Goal: Information Seeking & Learning: Check status

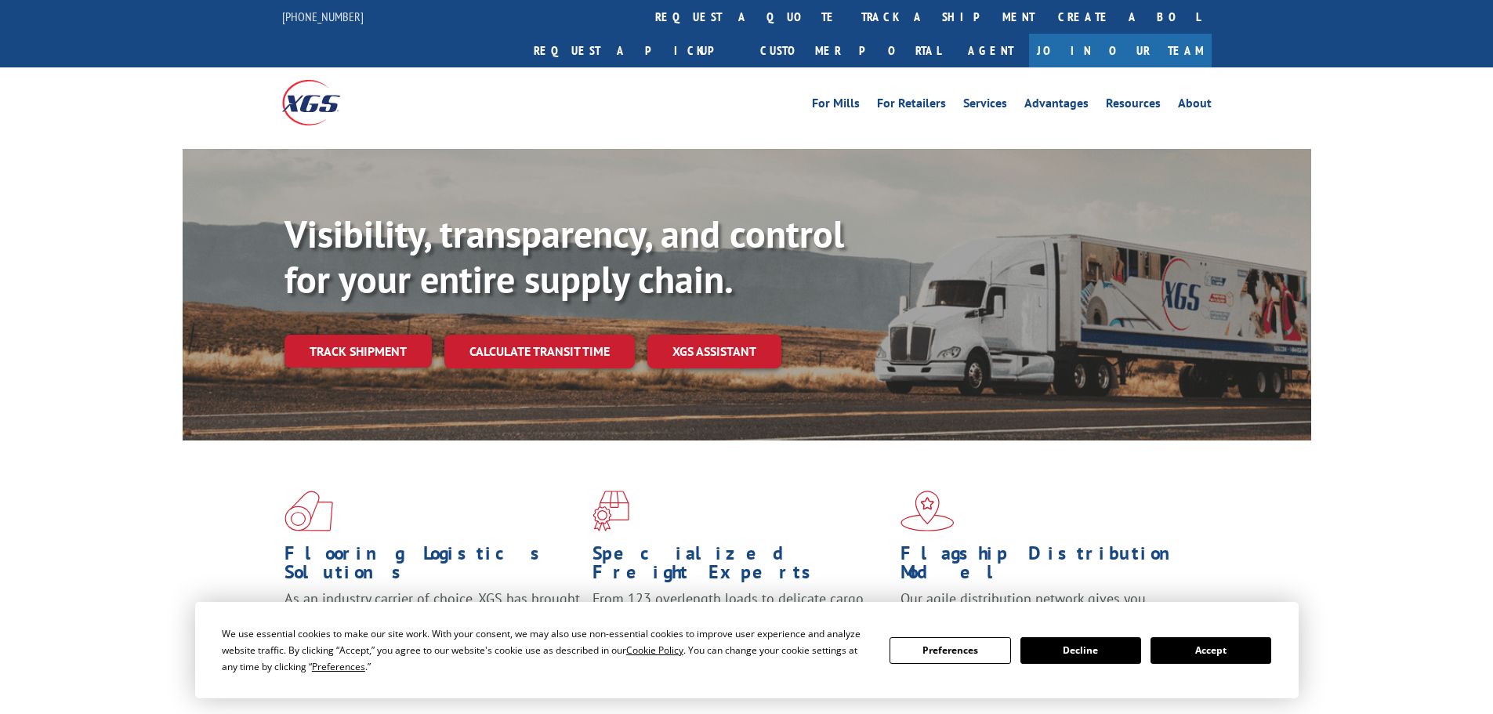
click at [1258, 654] on button "Accept" at bounding box center [1211, 650] width 121 height 27
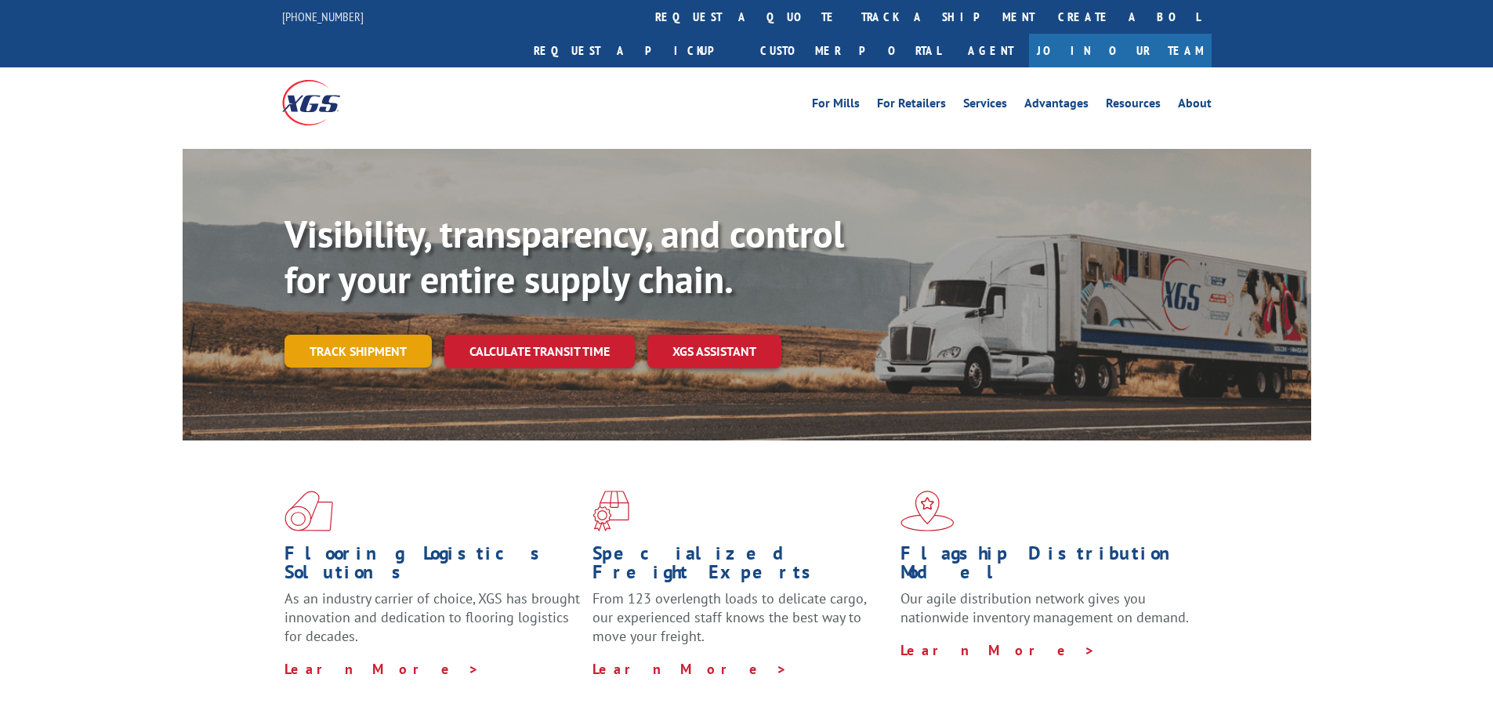
click at [378, 335] on link "Track shipment" at bounding box center [358, 351] width 147 height 33
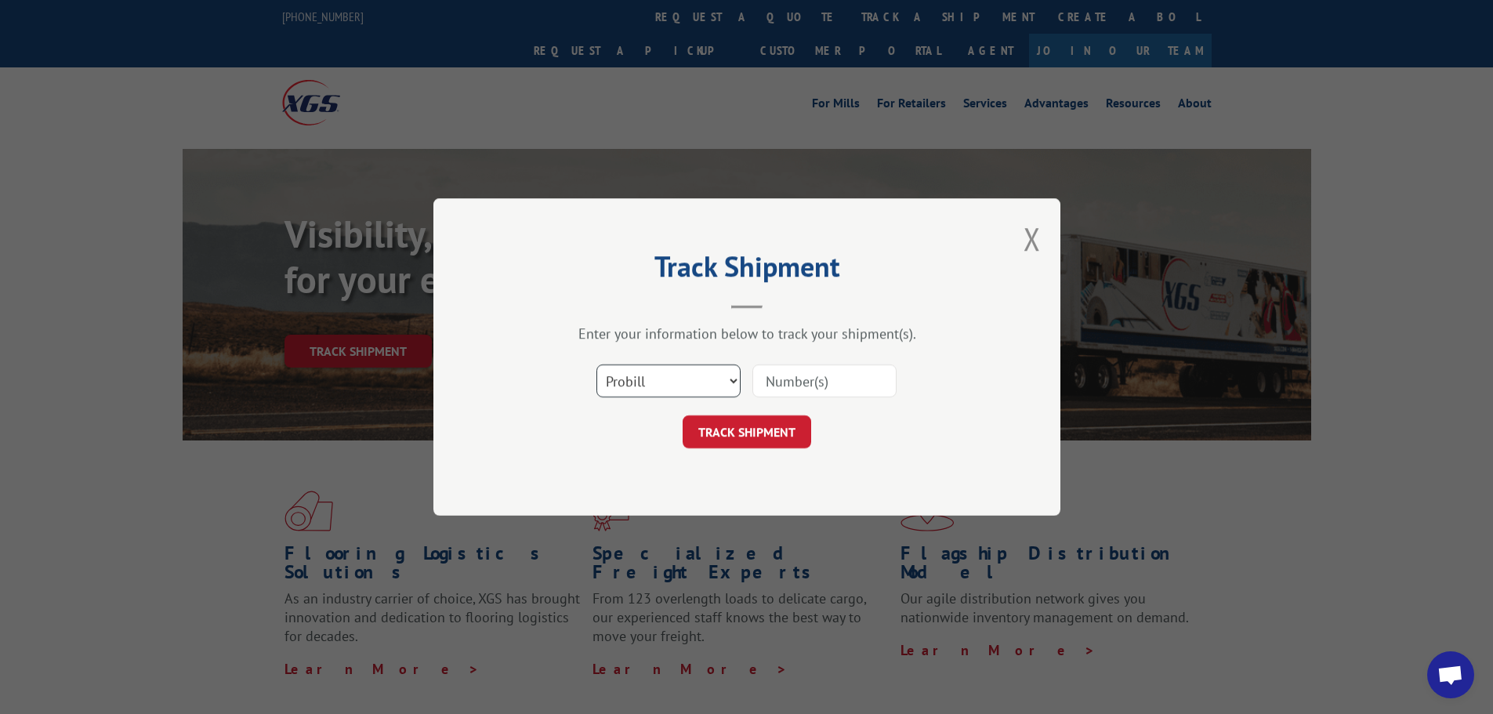
click at [618, 385] on select "Select category... Probill BOL PO" at bounding box center [668, 380] width 144 height 33
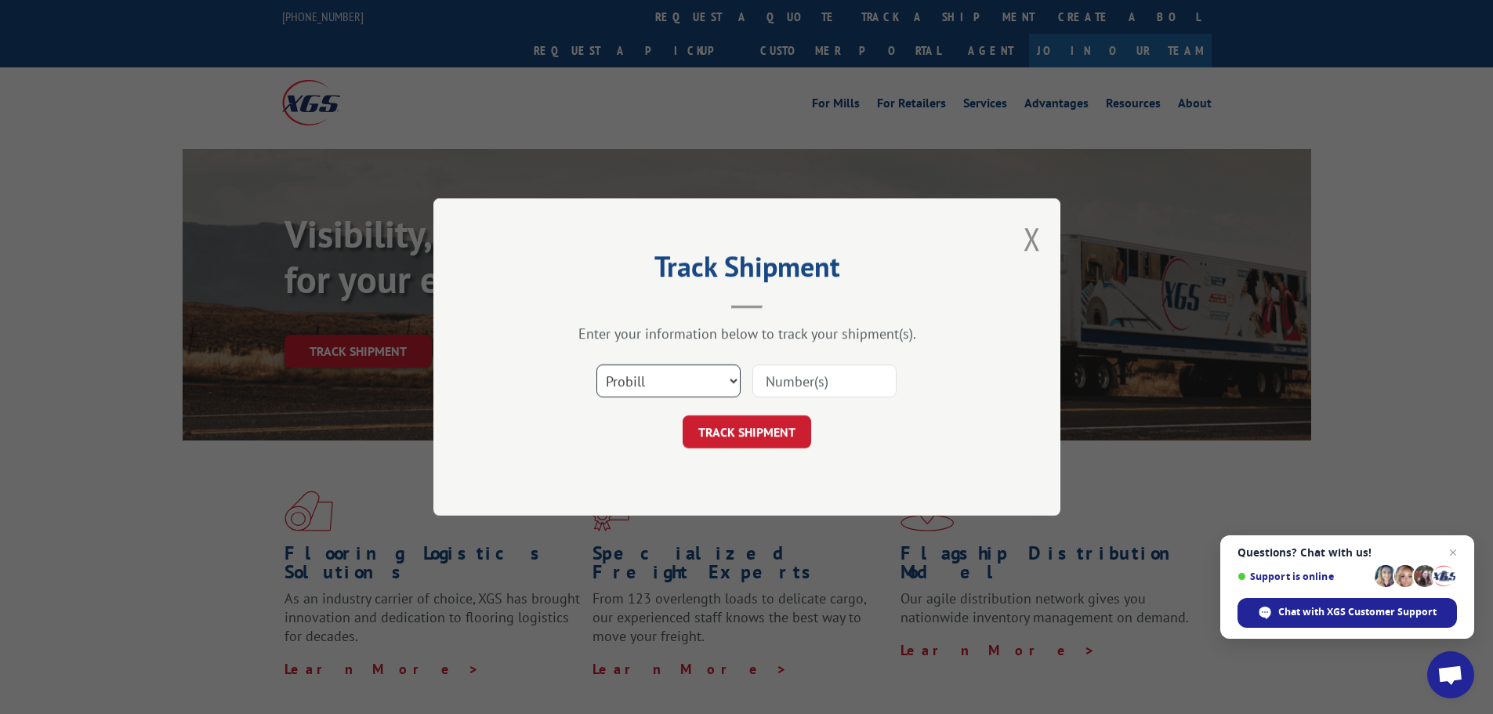
select select "po"
click at [596, 364] on select "Select category... Probill BOL PO" at bounding box center [668, 380] width 144 height 33
click at [763, 380] on input at bounding box center [824, 380] width 144 height 33
paste input "04522831"
type input "04522831"
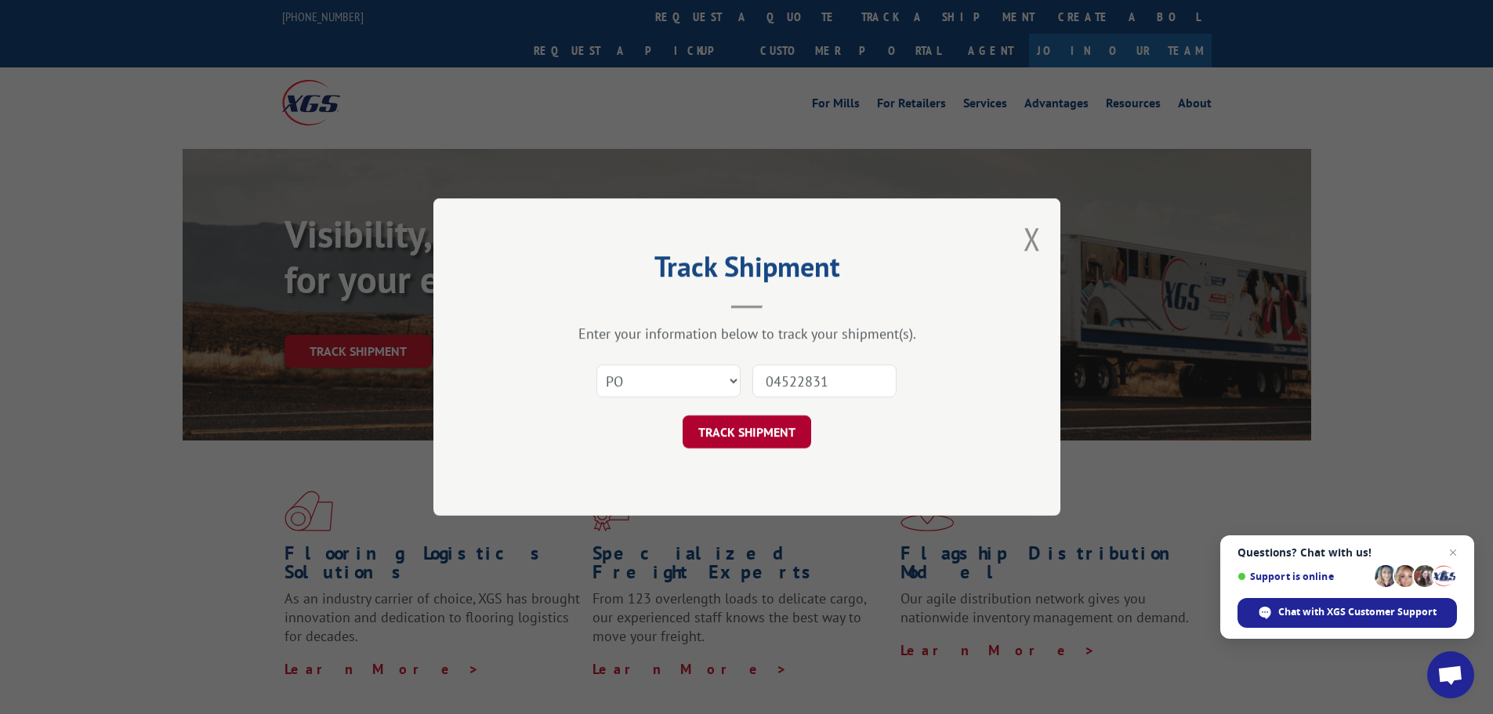
click at [753, 420] on button "TRACK SHIPMENT" at bounding box center [747, 431] width 129 height 33
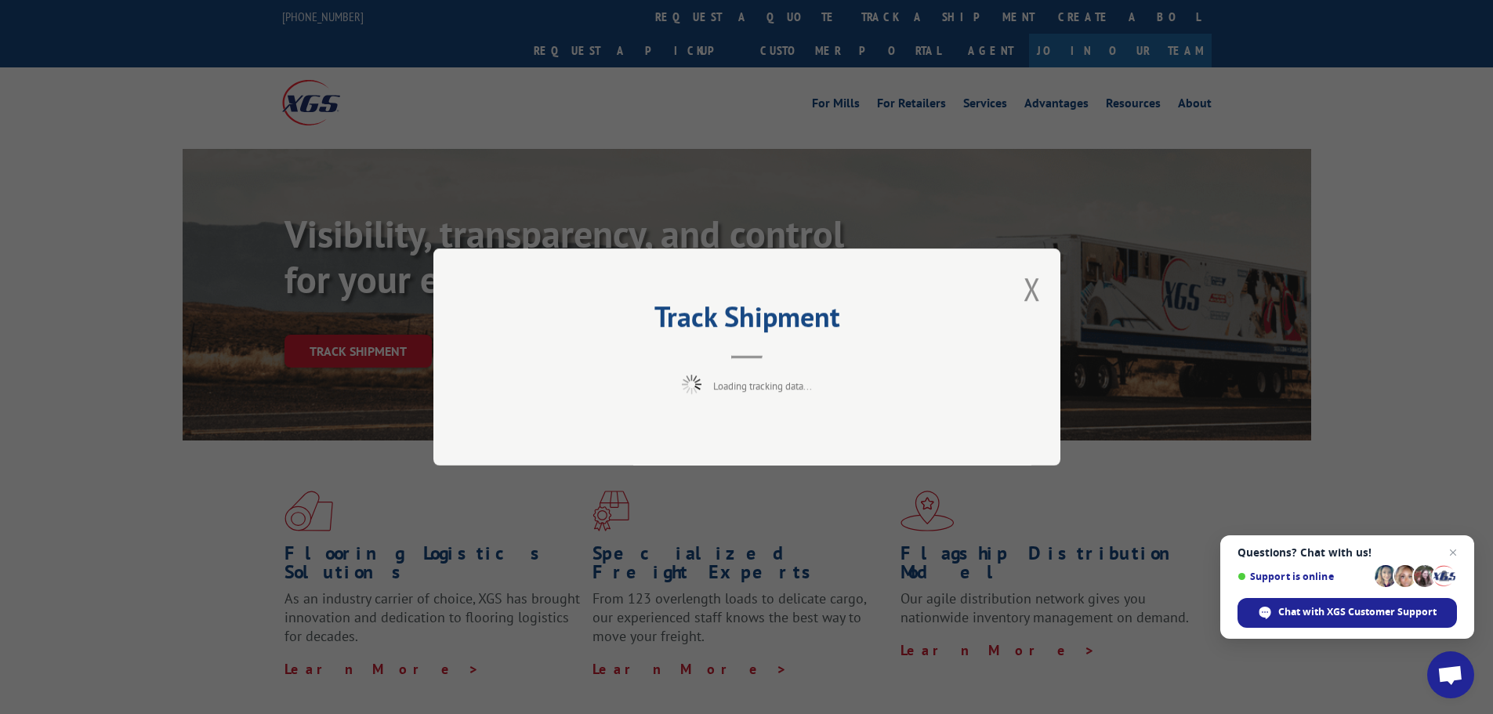
click at [1463, 553] on span "Questions? Chat with us! Support is online Chat with XGS Customer Support" at bounding box center [1347, 586] width 254 height 103
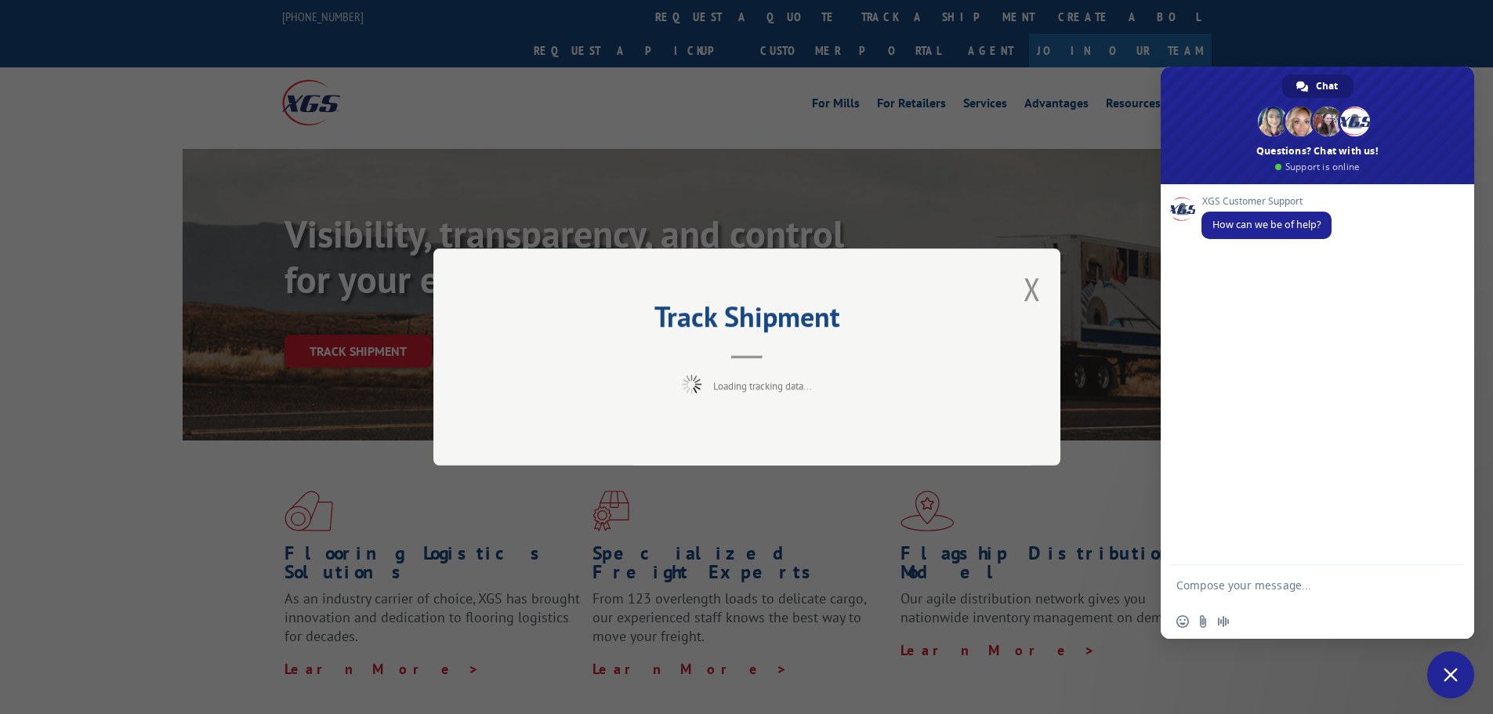
click at [1454, 552] on div "XGS Customer Support How can we be of help?" at bounding box center [1318, 374] width 314 height 381
click at [1456, 675] on span "Close chat" at bounding box center [1451, 675] width 14 height 14
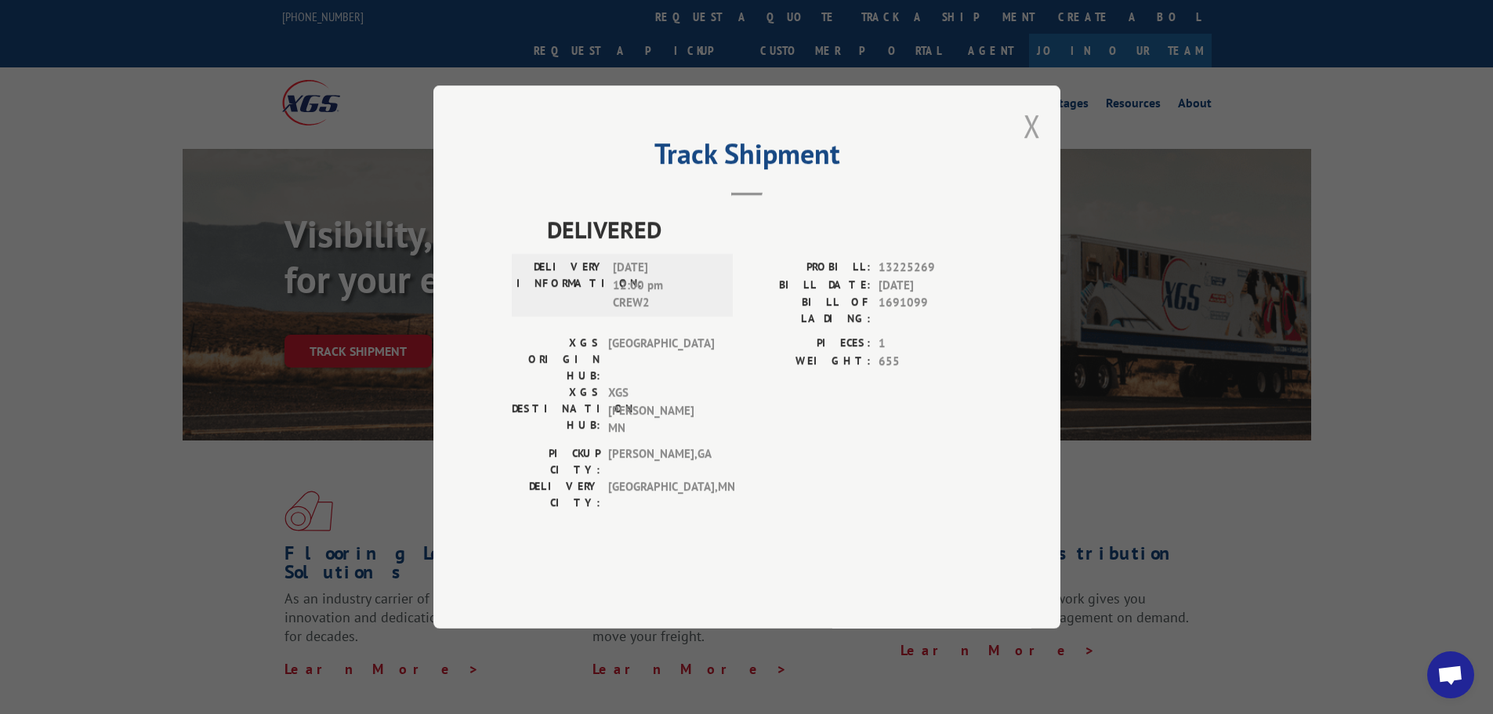
click at [1032, 147] on button "Close modal" at bounding box center [1032, 126] width 17 height 42
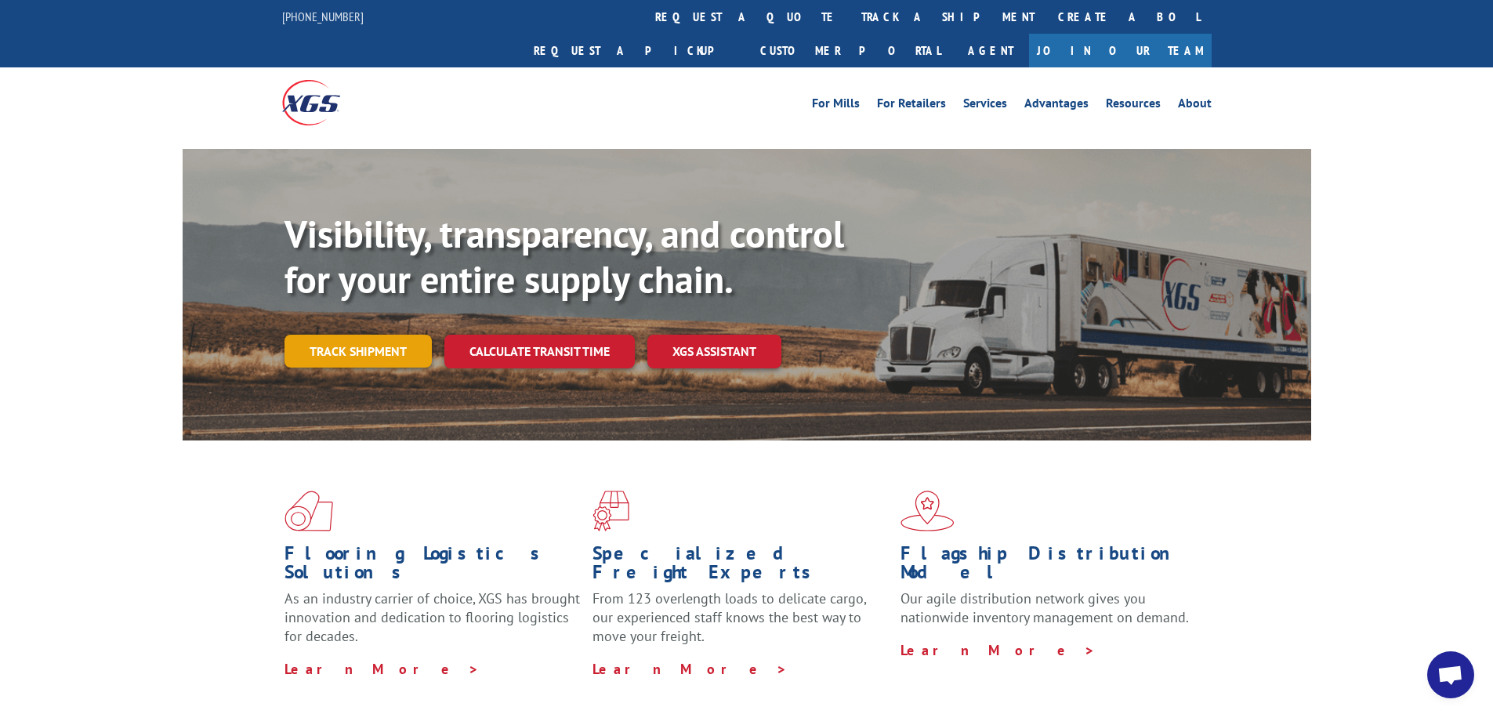
click at [350, 335] on link "Track shipment" at bounding box center [358, 351] width 147 height 33
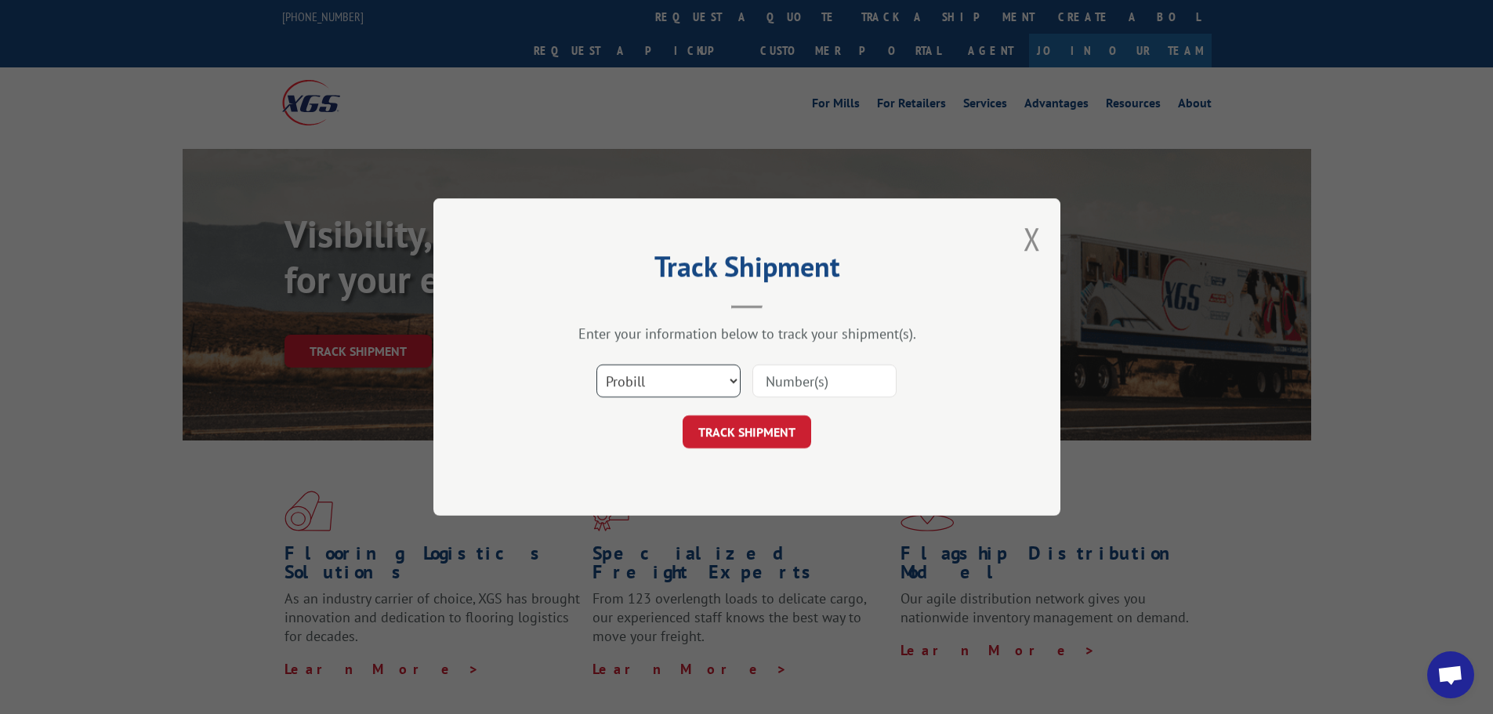
click at [696, 395] on select "Select category... Probill BOL PO" at bounding box center [668, 380] width 144 height 33
select select "po"
click at [596, 364] on select "Select category... Probill BOL PO" at bounding box center [668, 380] width 144 height 33
click at [800, 384] on input at bounding box center [824, 380] width 144 height 33
paste input "04522879"
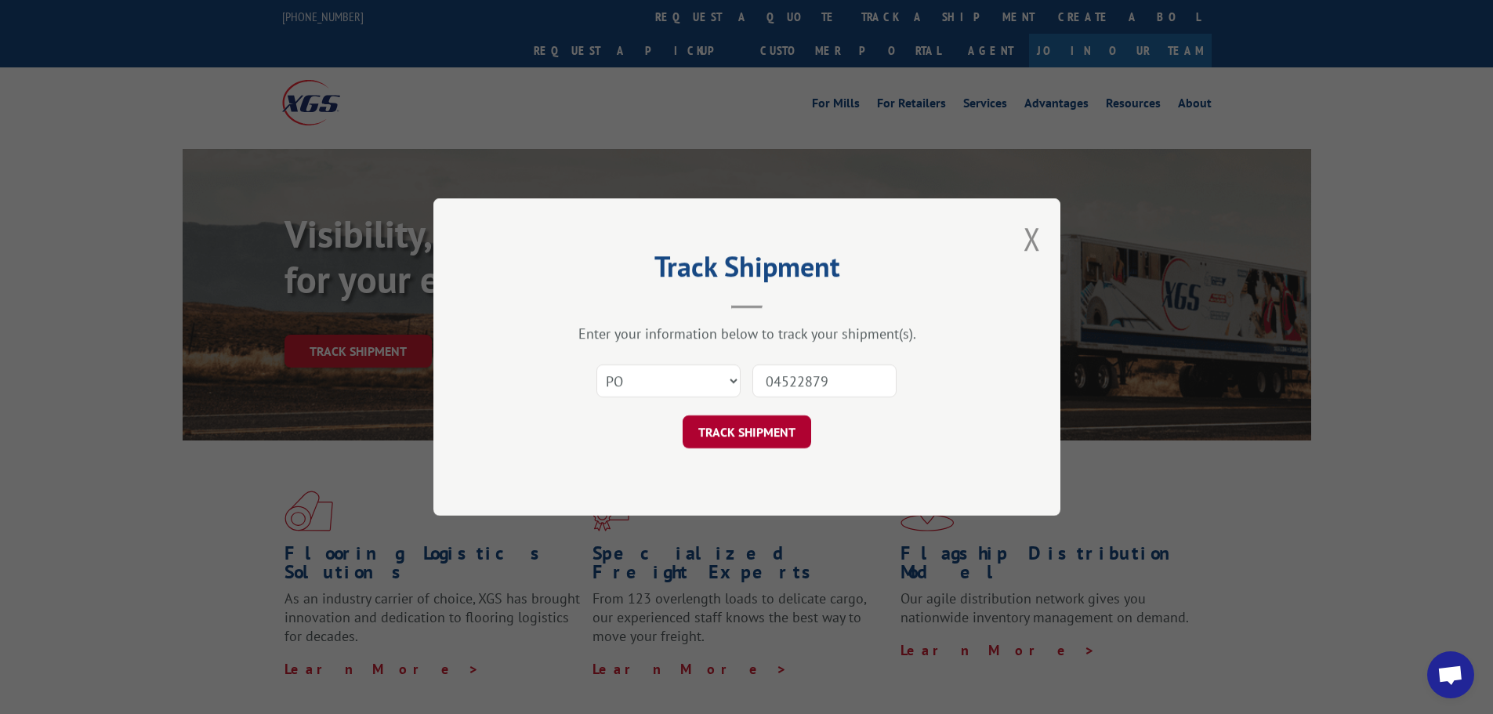
type input "04522879"
click at [792, 437] on button "TRACK SHIPMENT" at bounding box center [747, 431] width 129 height 33
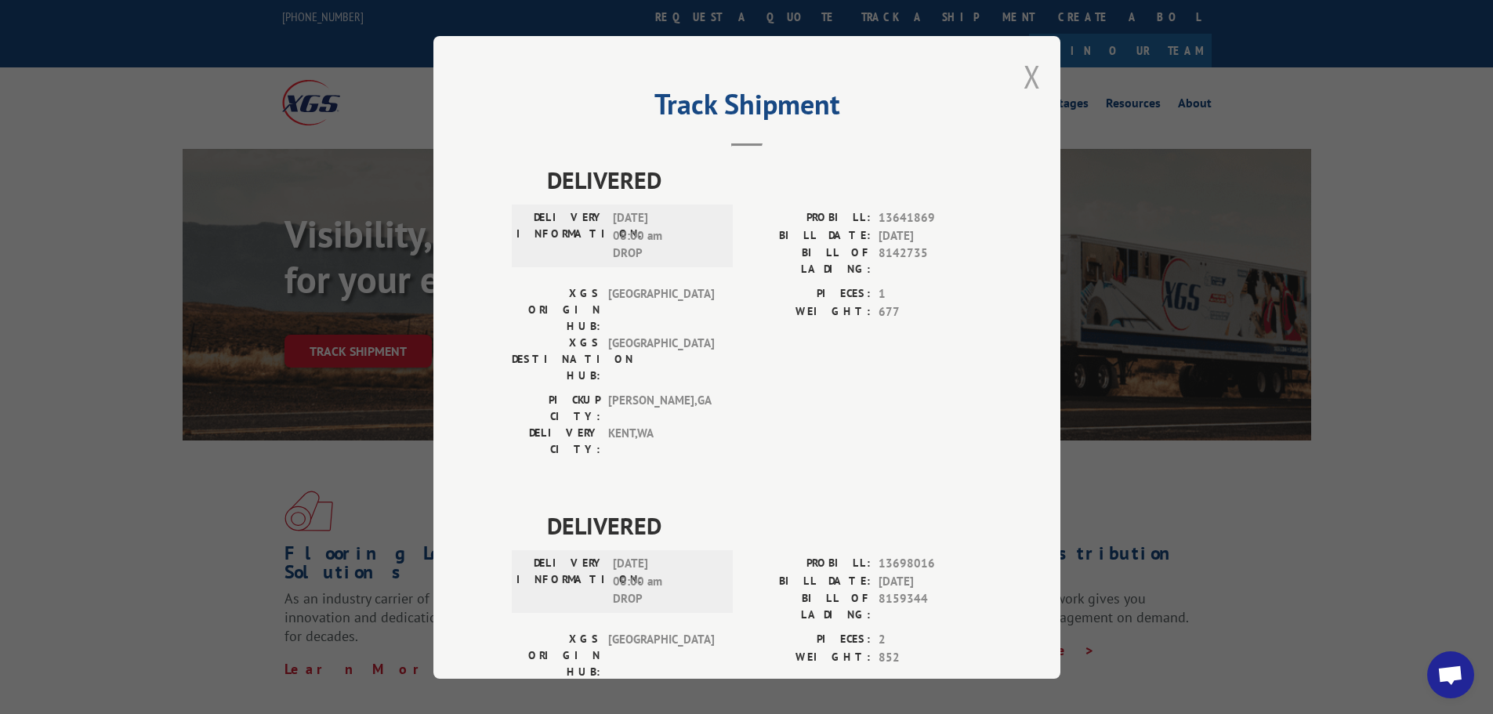
click at [1026, 82] on button "Close modal" at bounding box center [1032, 77] width 17 height 42
